Goal: Task Accomplishment & Management: Use online tool/utility

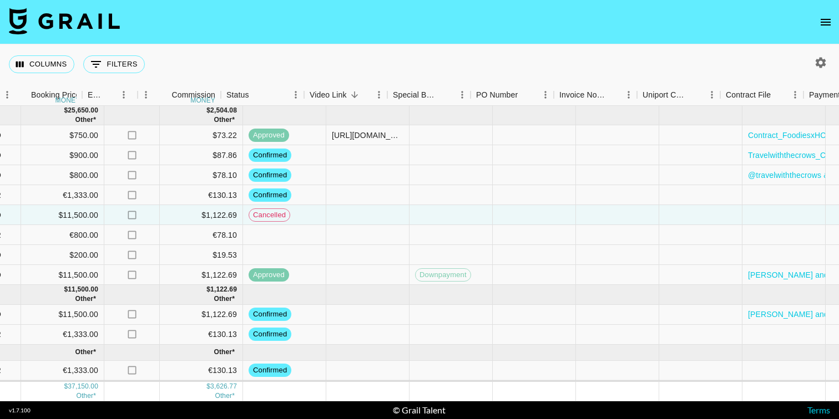
scroll to position [0, 803]
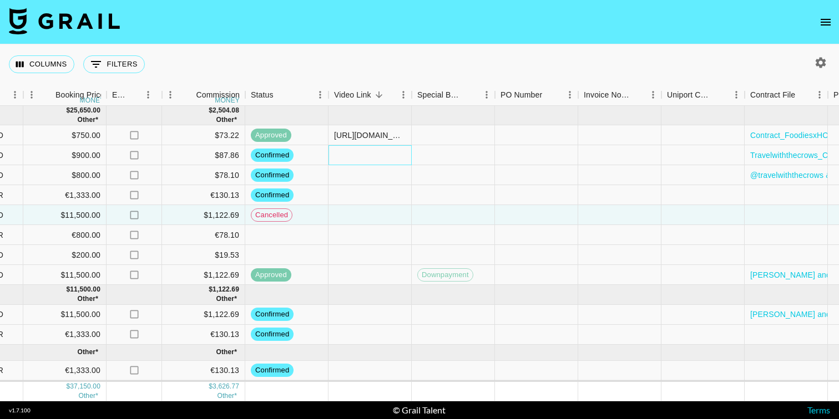
click at [353, 161] on div at bounding box center [369, 155] width 83 height 20
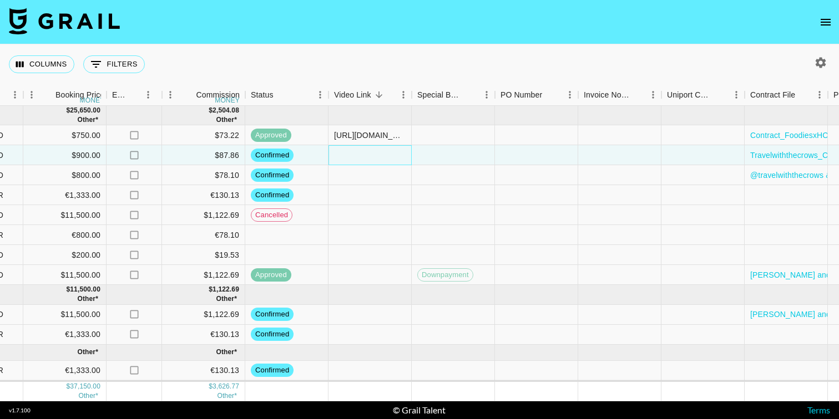
click at [354, 156] on div at bounding box center [369, 155] width 83 height 20
type input "https://www.instagram.com/reel/DOBaCRFgBob/?utm_source=ig_web_copy_link&igsh=MX…"
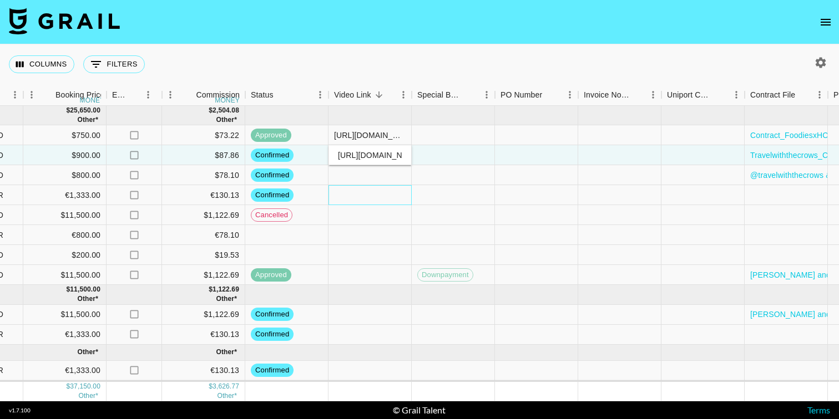
click at [374, 191] on div at bounding box center [369, 195] width 83 height 20
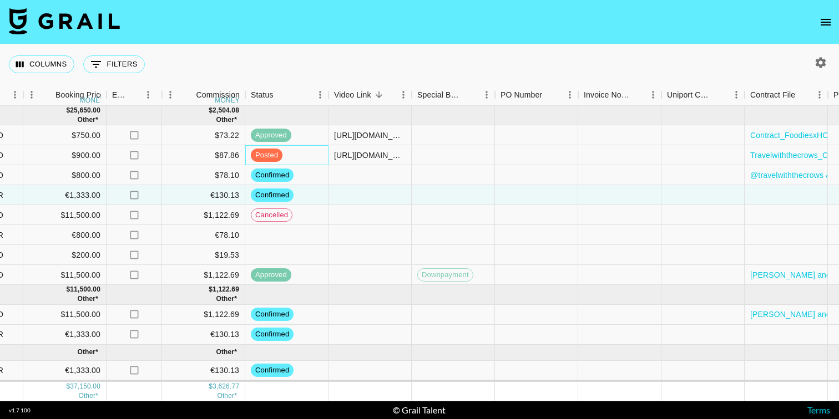
click at [273, 158] on span "posted" at bounding box center [267, 155] width 32 height 11
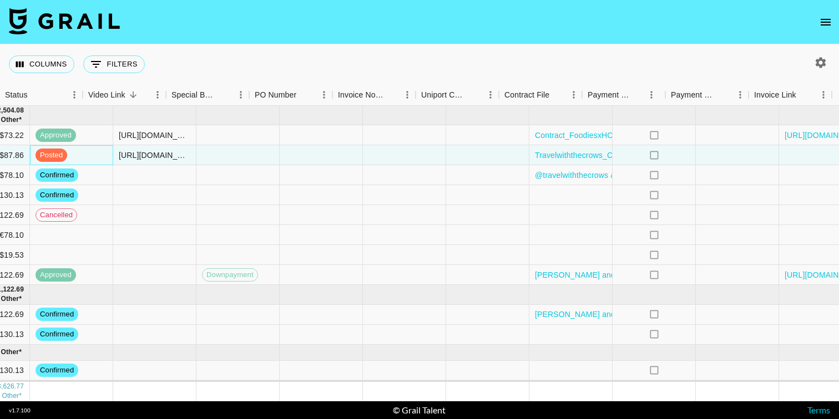
scroll to position [0, 1086]
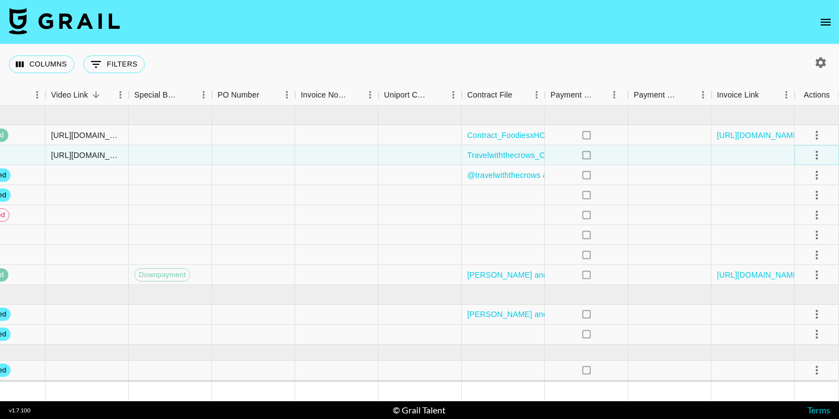
click at [817, 153] on icon "select merge strategy" at bounding box center [816, 155] width 13 height 13
click at [804, 257] on div "Approve" at bounding box center [792, 258] width 34 height 13
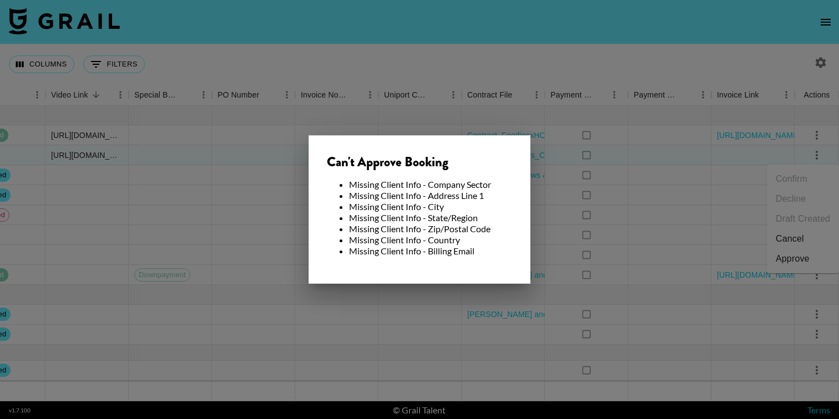
click at [279, 213] on div at bounding box center [419, 209] width 839 height 419
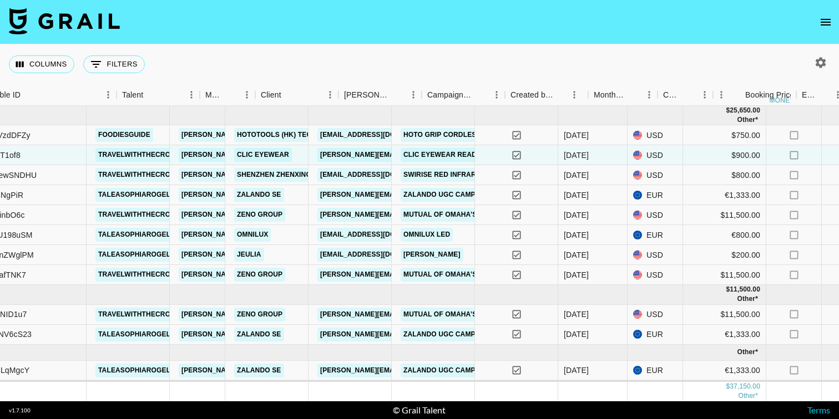
scroll to position [0, 146]
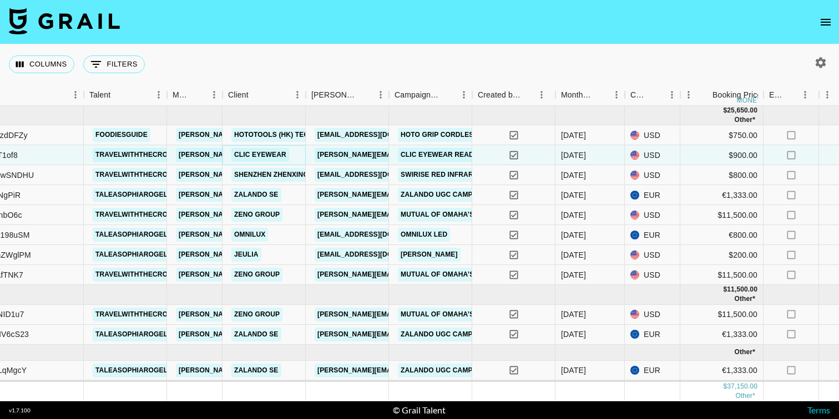
click at [266, 155] on link "CliC Eyewear" at bounding box center [260, 155] width 58 height 14
click at [337, 157] on link "[PERSON_NAME][EMAIL_ADDRESS][DOMAIN_NAME]" at bounding box center [404, 155] width 181 height 14
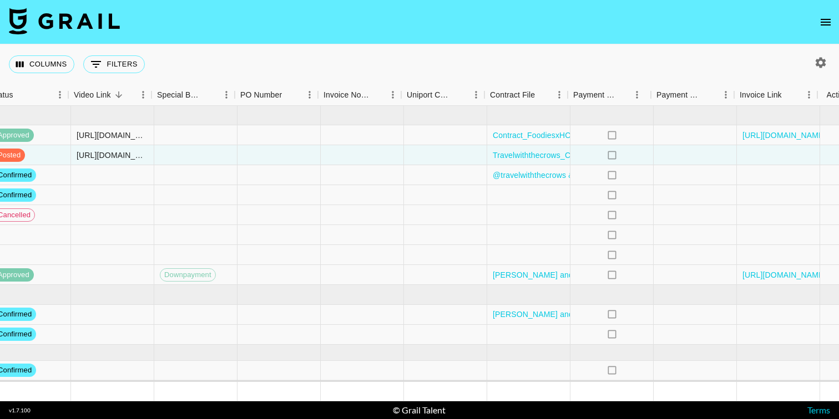
scroll to position [0, 1086]
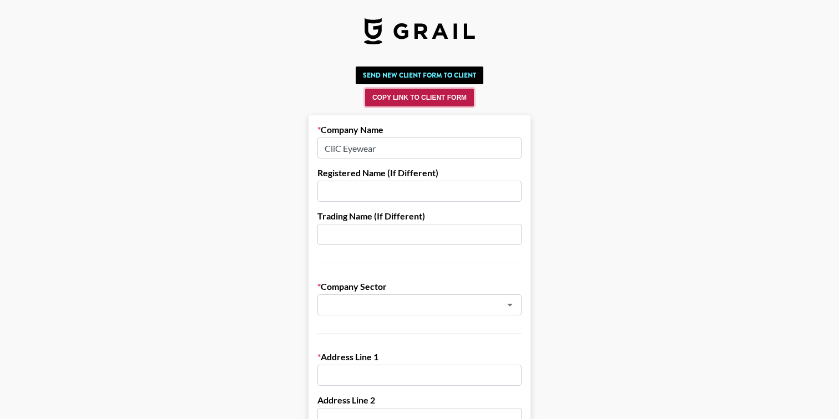
click at [420, 99] on button "Copy Link to Client Form" at bounding box center [419, 98] width 109 height 18
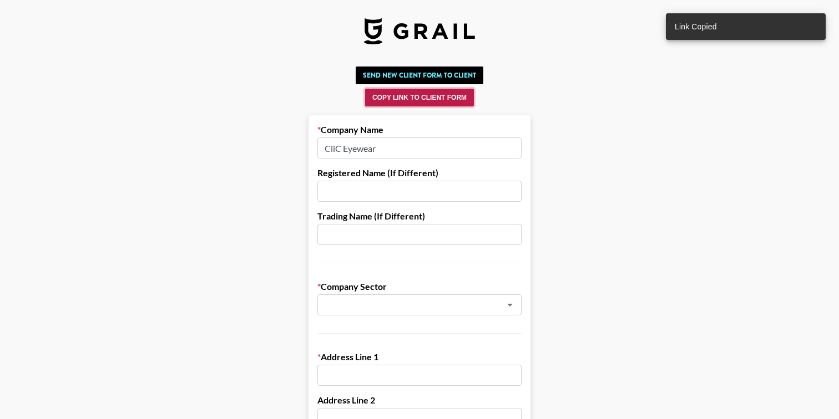
click at [394, 99] on button "Copy Link to Client Form" at bounding box center [419, 98] width 109 height 18
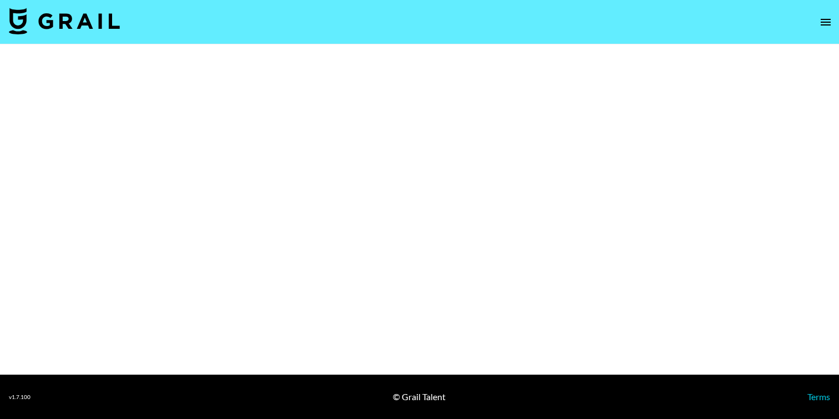
select select "Brand"
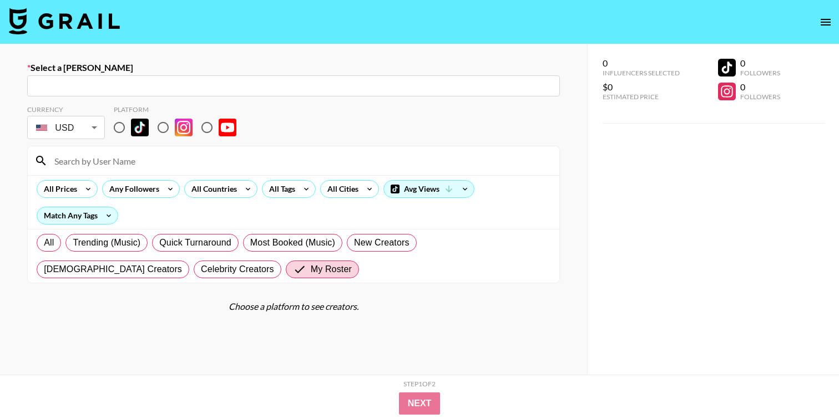
scroll to position [38, 0]
